Goal: Task Accomplishment & Management: Manage account settings

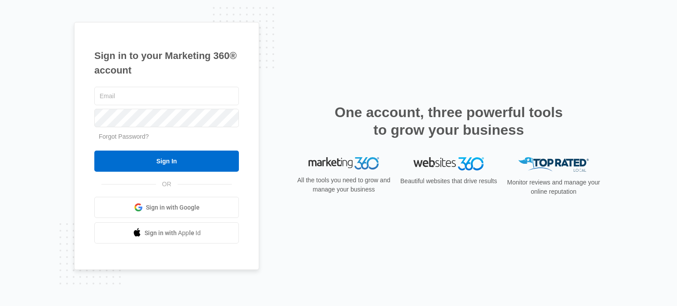
type input "[EMAIL_ADDRESS][DOMAIN_NAME]"
click at [221, 163] on input "Sign In" at bounding box center [166, 161] width 145 height 21
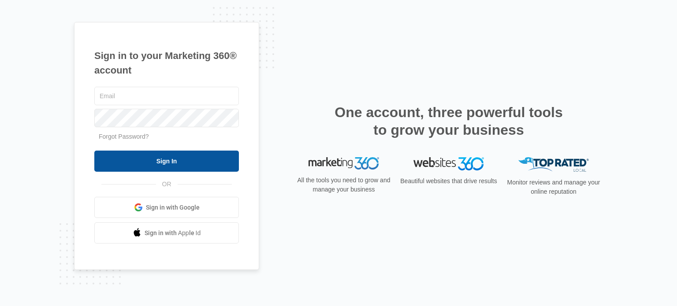
type input "seo.authz@gmail.com"
click at [195, 154] on input "Sign In" at bounding box center [166, 161] width 145 height 21
type input "[EMAIL_ADDRESS][DOMAIN_NAME]"
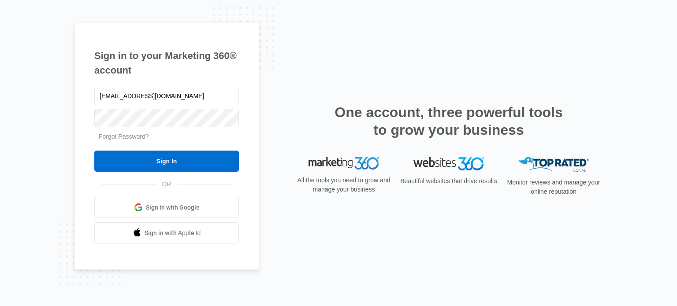
drag, startPoint x: 187, startPoint y: 164, endPoint x: 390, endPoint y: 3, distance: 259.2
click at [187, 164] on input "Sign In" at bounding box center [166, 161] width 145 height 21
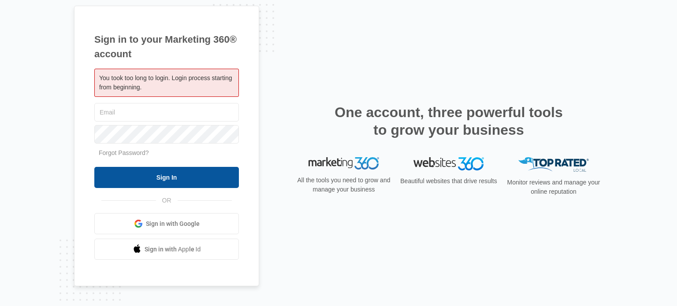
type input "[EMAIL_ADDRESS][DOMAIN_NAME]"
click at [223, 182] on input "Sign In" at bounding box center [166, 177] width 145 height 21
